Goal: Find specific fact: Find specific fact

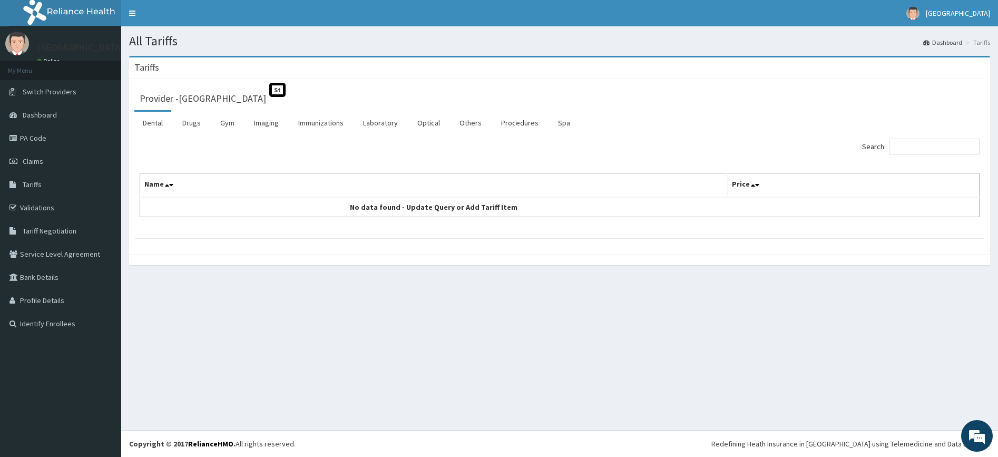
click at [173, 119] on ul "Dental Drugs Gym Imaging Immunizations Laboratory Optical Others Procedures Spa" at bounding box center [559, 121] width 851 height 23
click at [186, 119] on link "Drugs" at bounding box center [191, 123] width 35 height 22
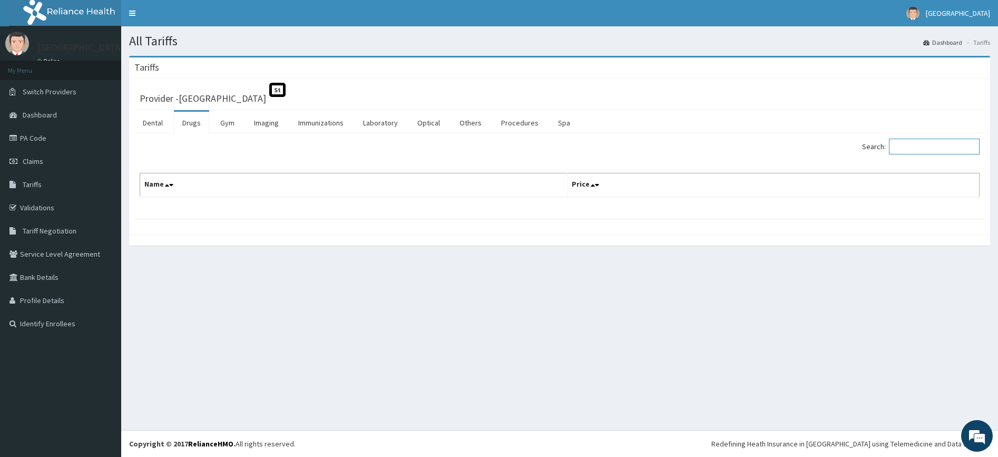
click at [904, 145] on input "Search:" at bounding box center [934, 147] width 91 height 16
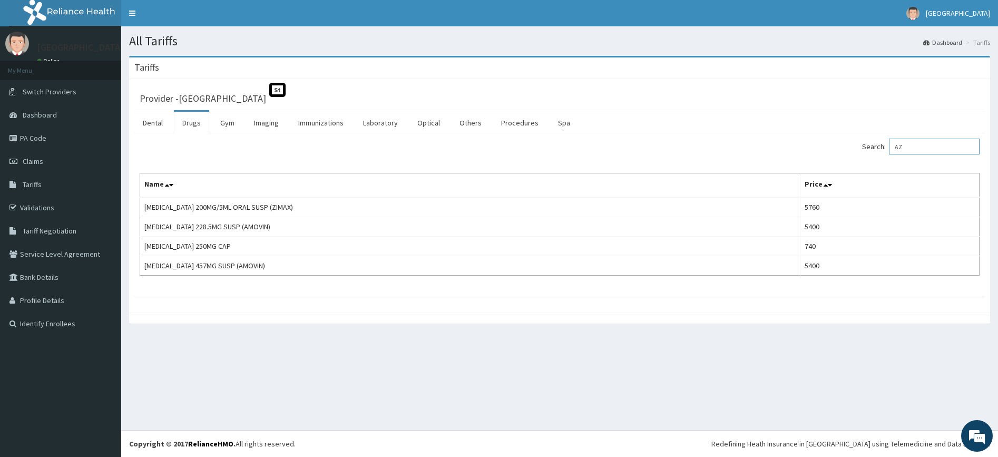
type input "A"
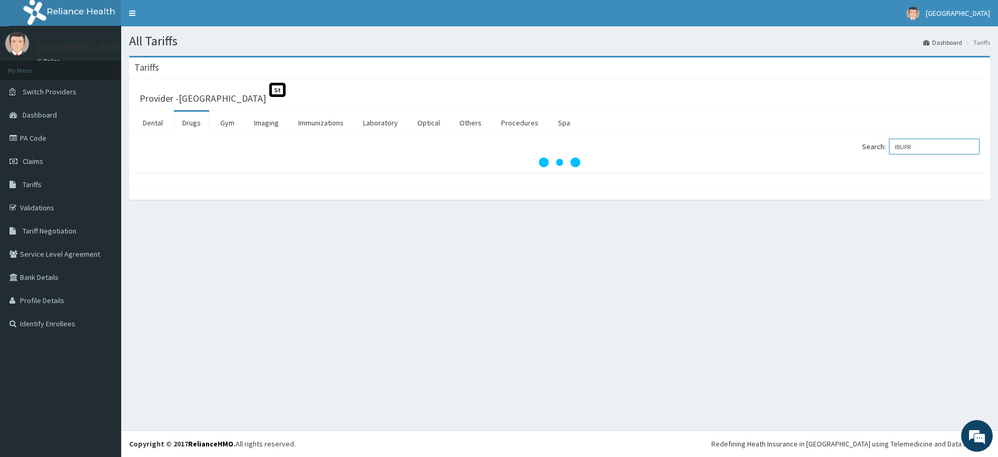
type input "IBUPR"
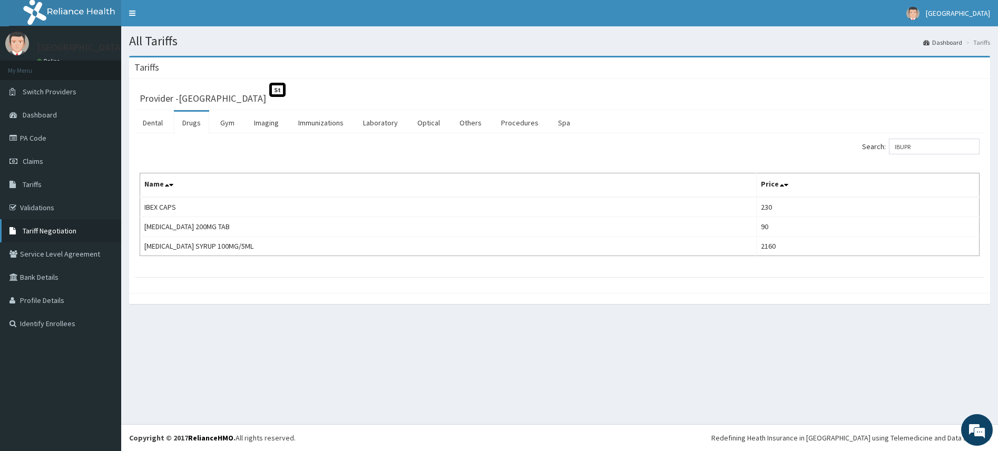
click at [52, 229] on span "Tariff Negotiation" at bounding box center [50, 230] width 54 height 9
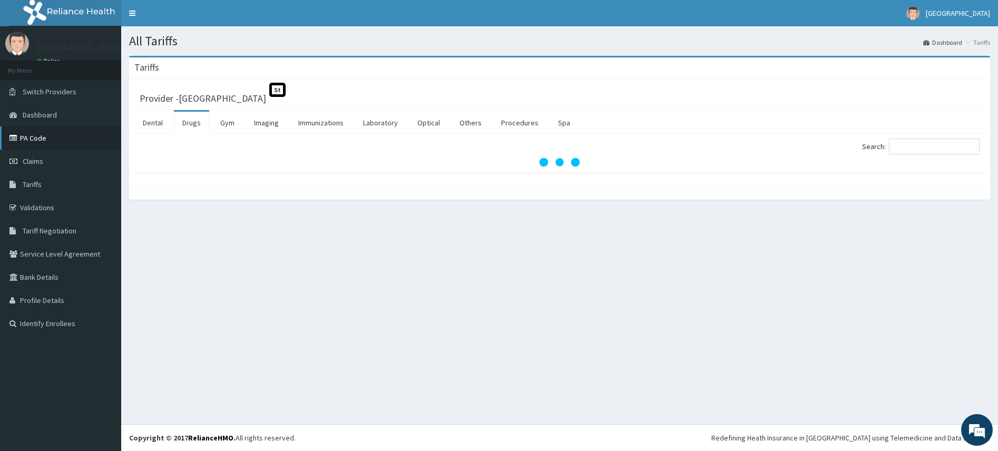
click at [32, 141] on link "PA Code" at bounding box center [60, 137] width 121 height 23
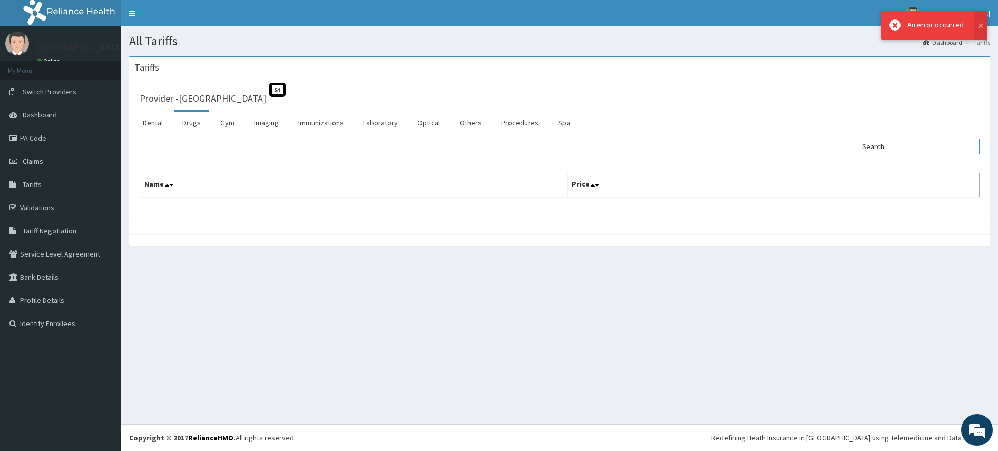
click at [912, 150] on input "Search:" at bounding box center [934, 147] width 91 height 16
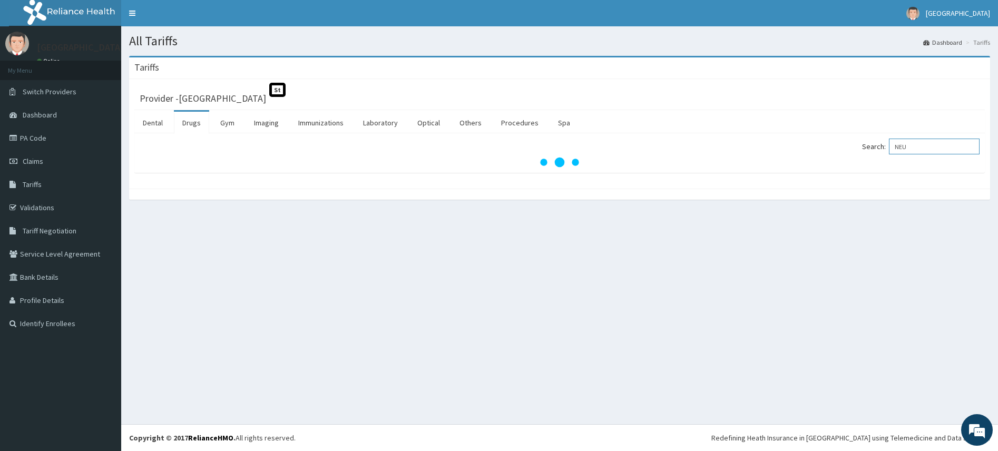
type input "NEUR"
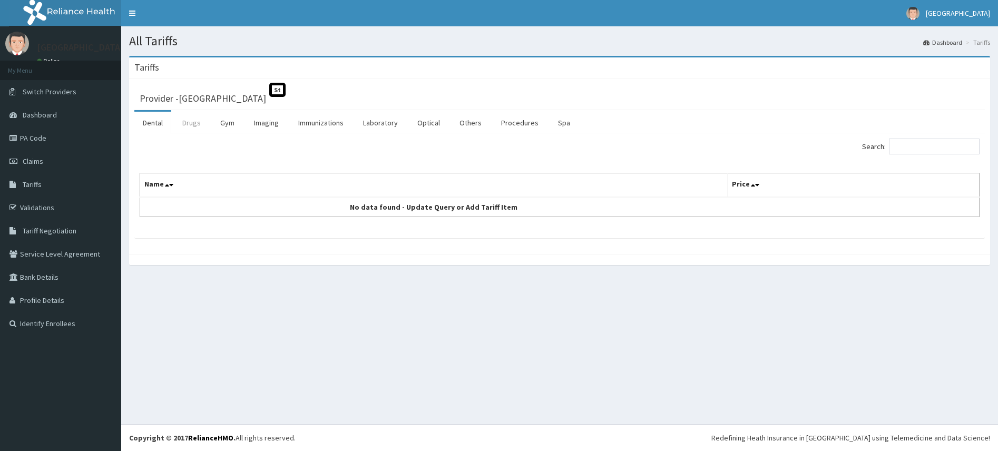
click at [182, 121] on link "Drugs" at bounding box center [191, 123] width 35 height 22
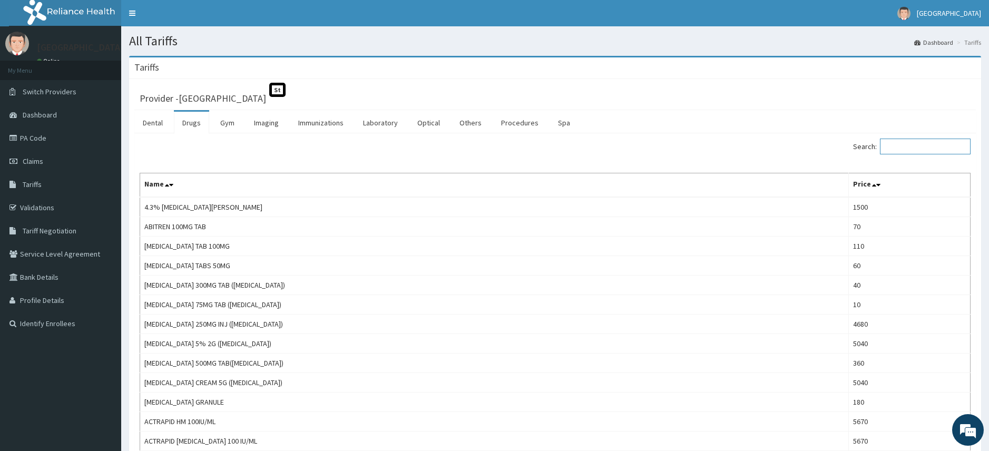
click at [916, 153] on input "Search:" at bounding box center [925, 147] width 91 height 16
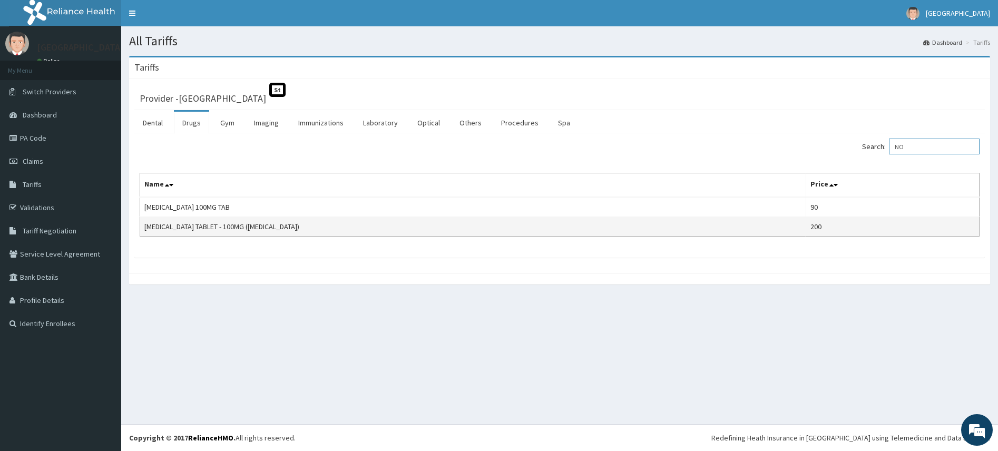
type input "N"
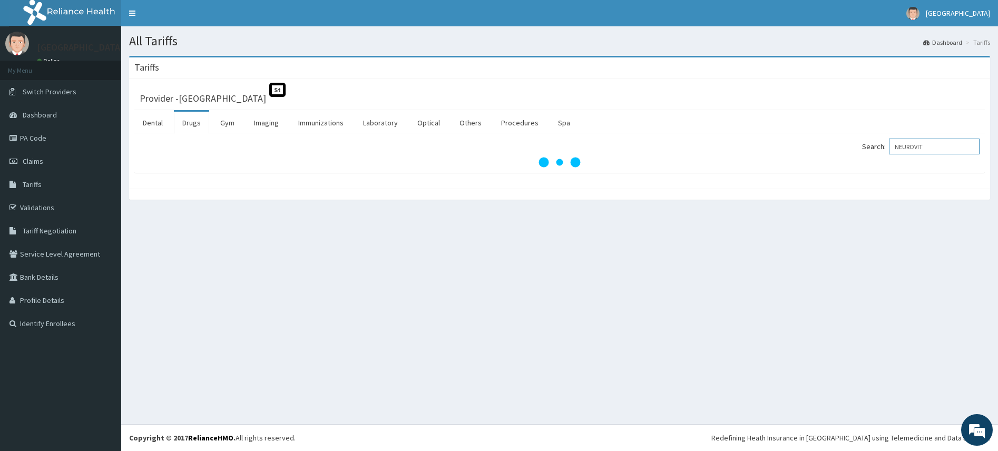
type input "NEUROVIT"
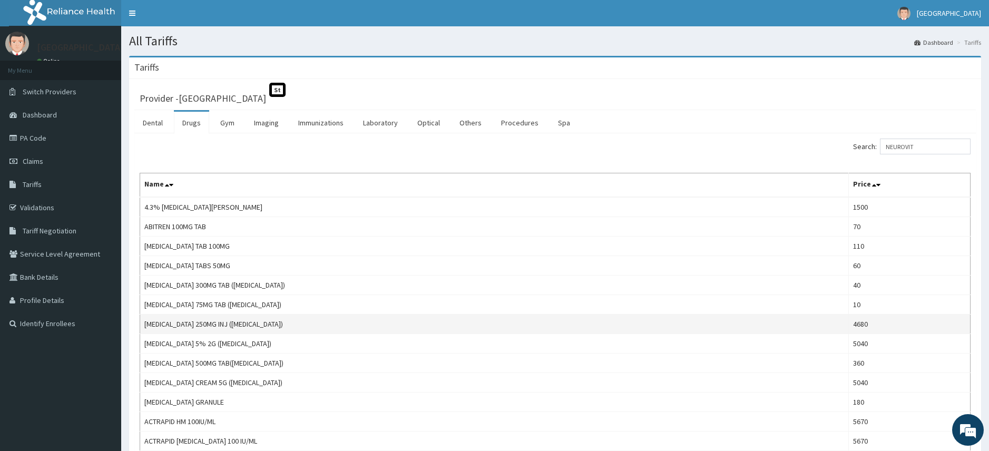
drag, startPoint x: 778, startPoint y: 328, endPoint x: 816, endPoint y: 319, distance: 39.5
click at [816, 320] on td "ACICLOVIR 250MG INJ (ZOVIRAX)" at bounding box center [494, 324] width 709 height 19
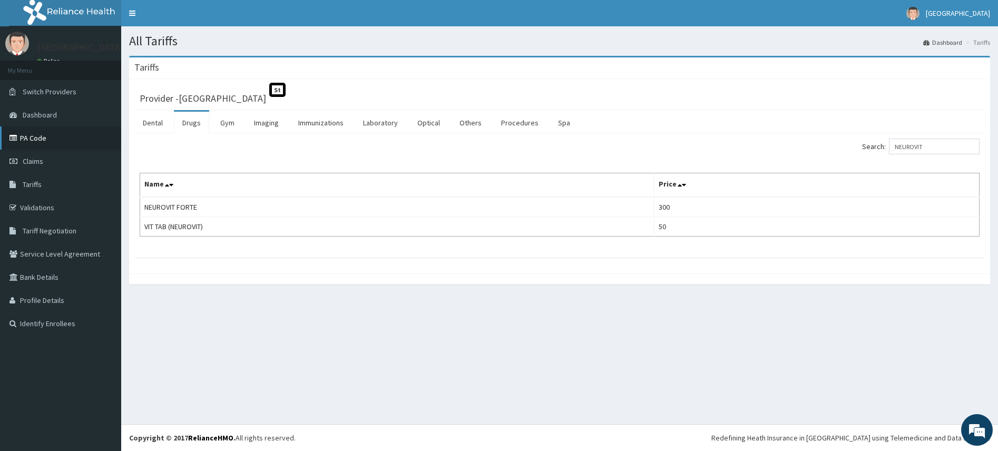
click at [39, 132] on link "PA Code" at bounding box center [60, 137] width 121 height 23
